Goal: Find specific page/section: Find specific page/section

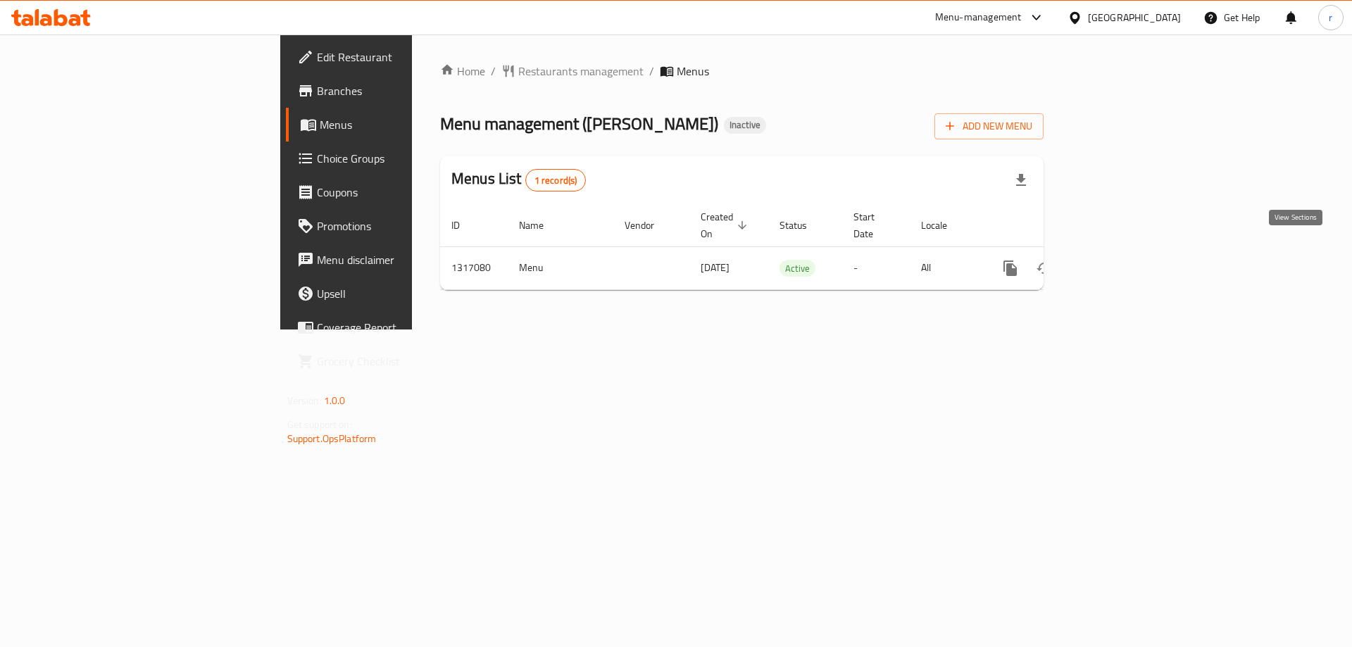
click at [1118, 262] on icon "enhanced table" at bounding box center [1111, 268] width 13 height 13
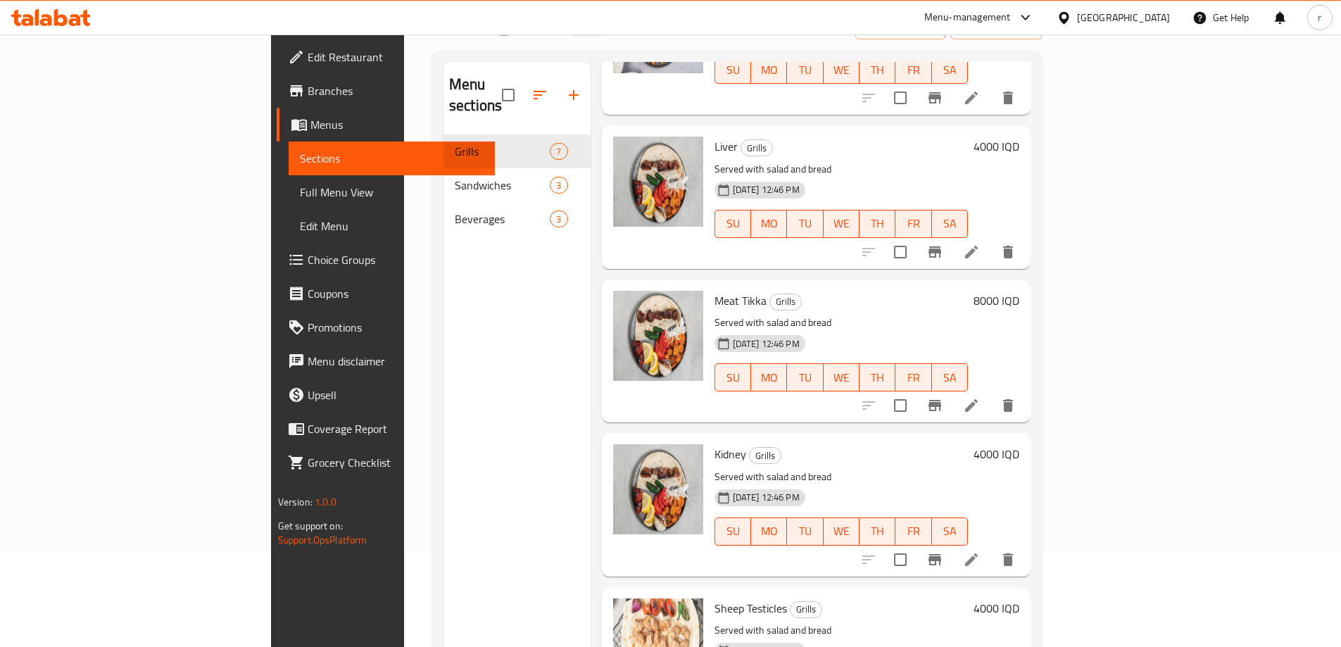
scroll to position [197, 0]
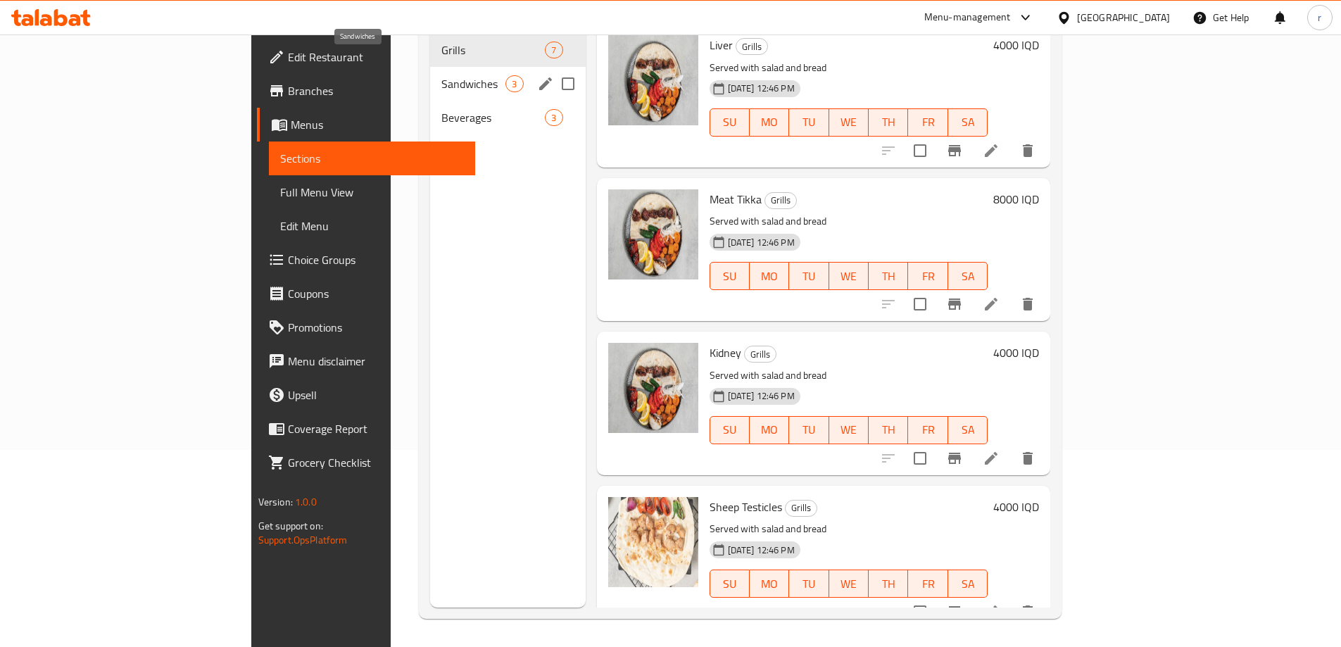
click at [441, 75] on span "Sandwiches" at bounding box center [473, 83] width 64 height 17
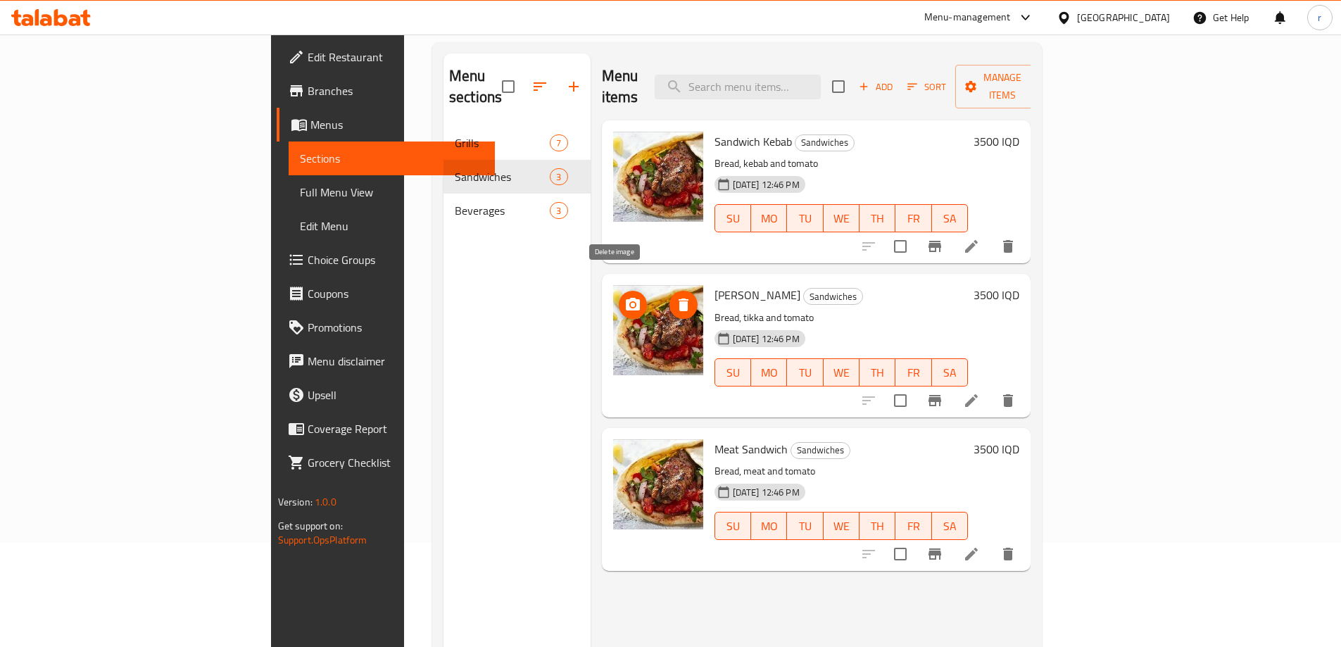
scroll to position [103, 0]
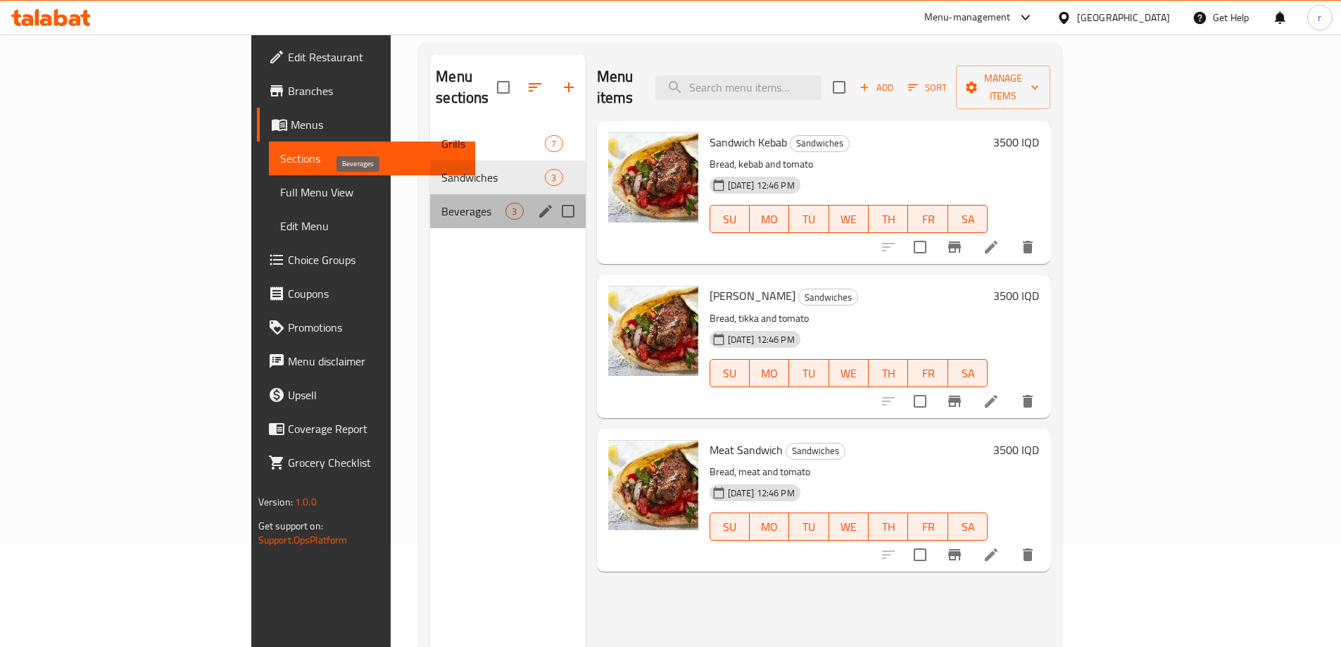
click at [441, 203] on span "Beverages" at bounding box center [473, 211] width 64 height 17
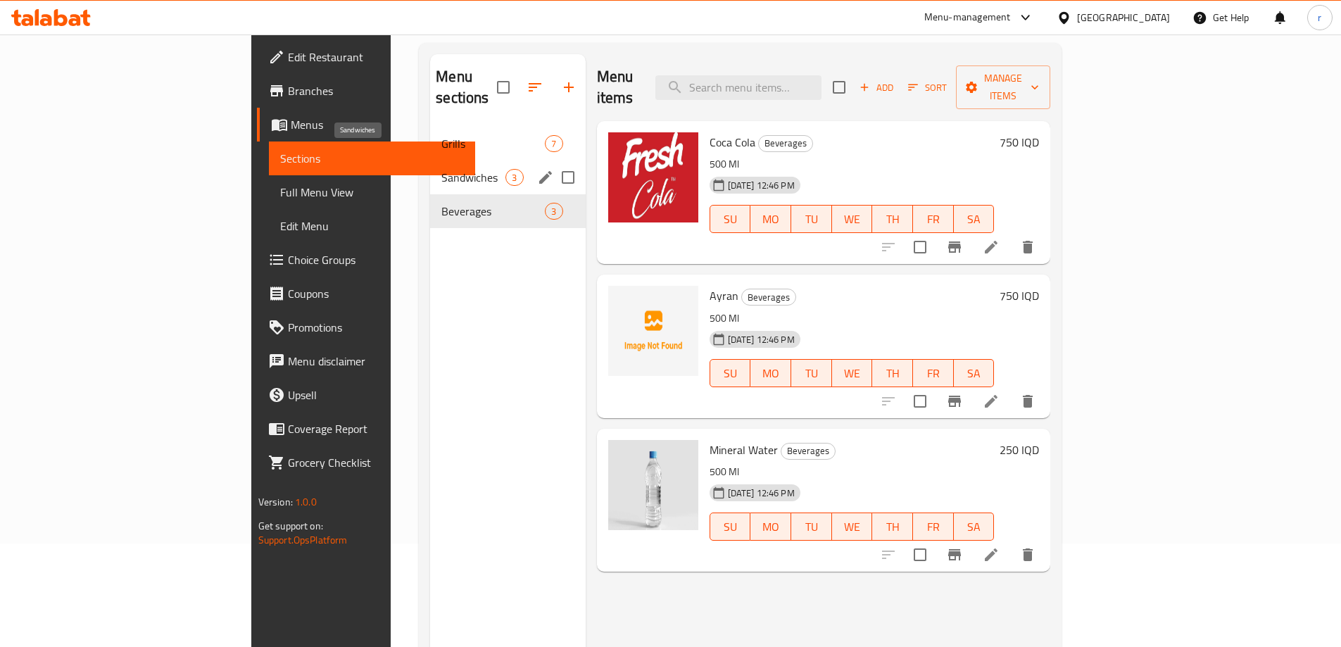
click at [441, 169] on span "Sandwiches" at bounding box center [473, 177] width 64 height 17
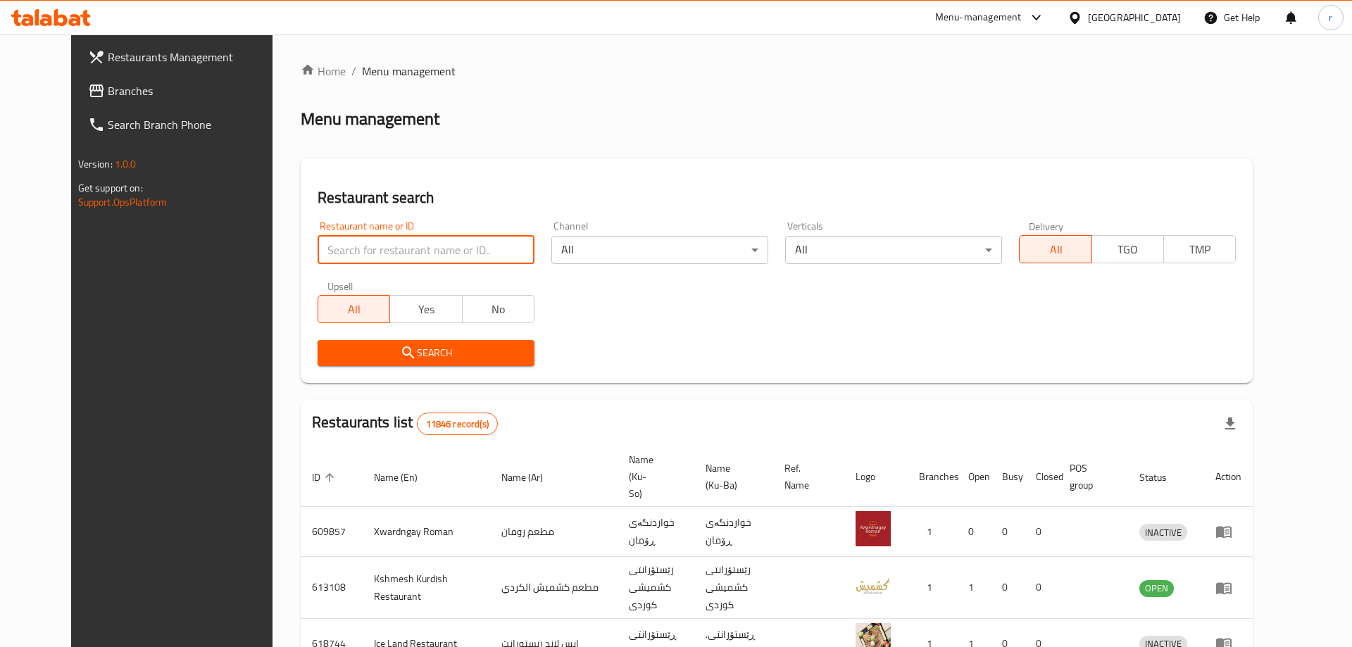
click at [393, 250] on input "search" at bounding box center [425, 250] width 217 height 28
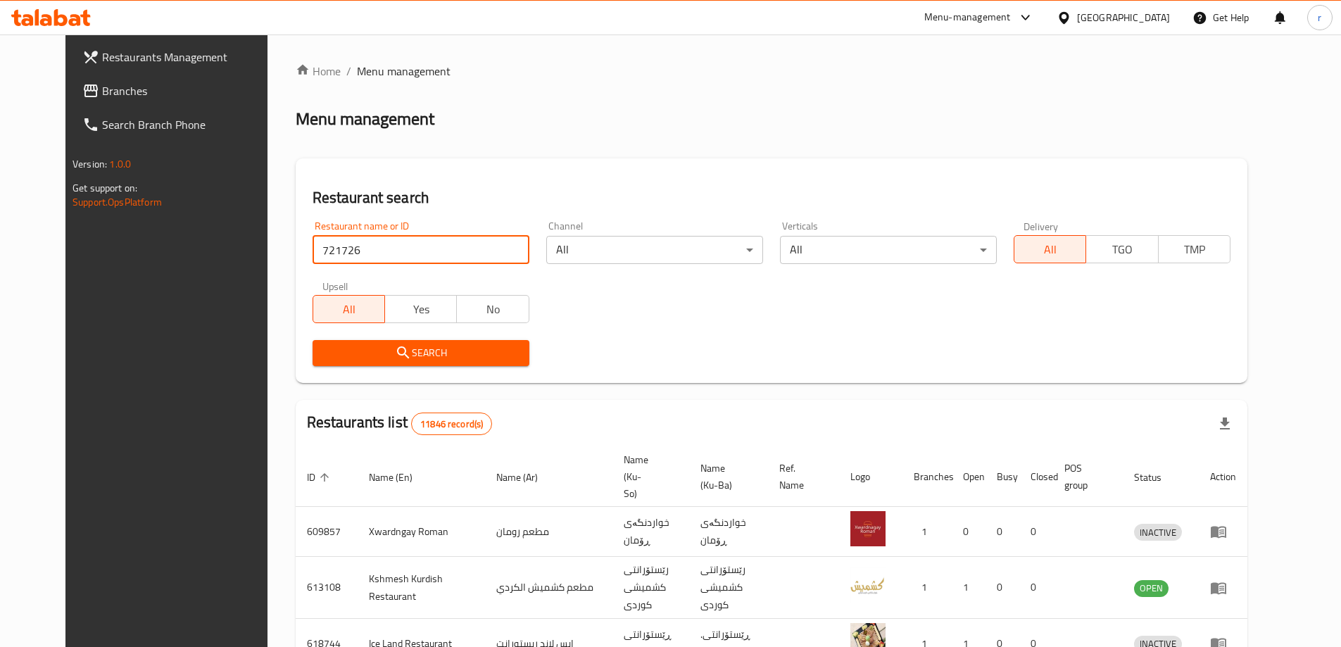
type input "721726"
click at [324, 351] on span "Search" at bounding box center [421, 353] width 194 height 18
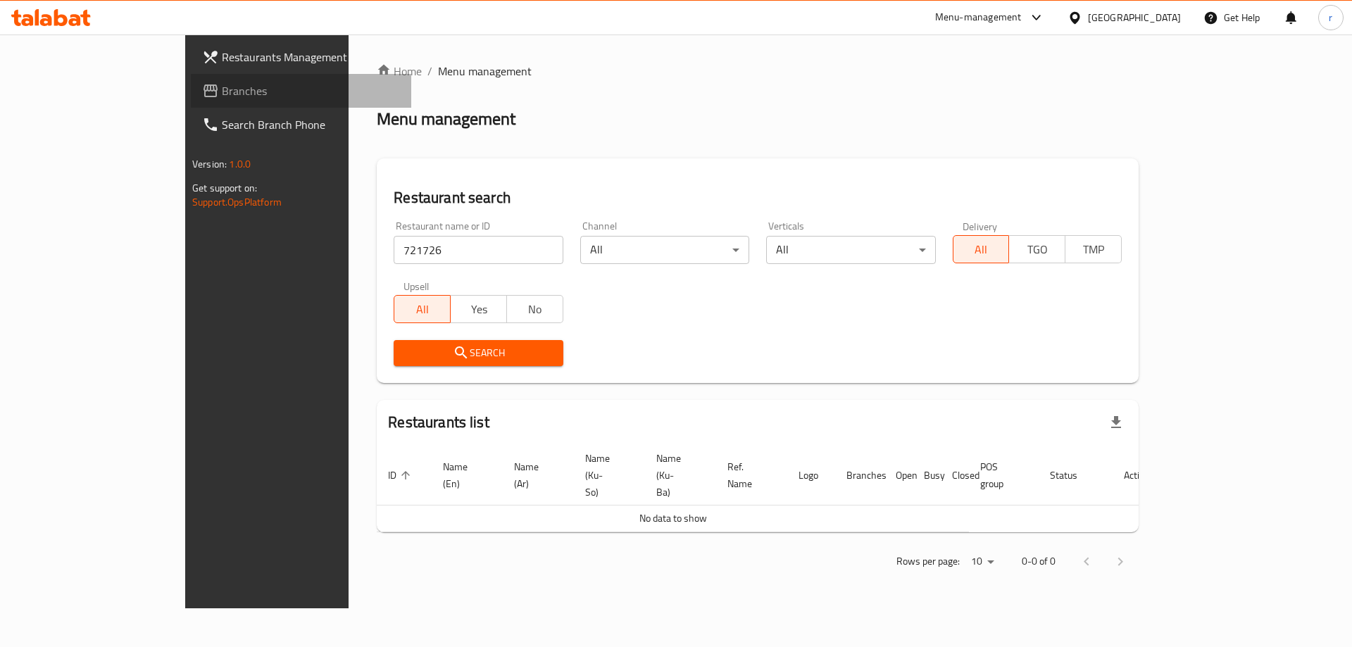
click at [222, 96] on span "Branches" at bounding box center [311, 90] width 178 height 17
